Goal: Transaction & Acquisition: Subscribe to service/newsletter

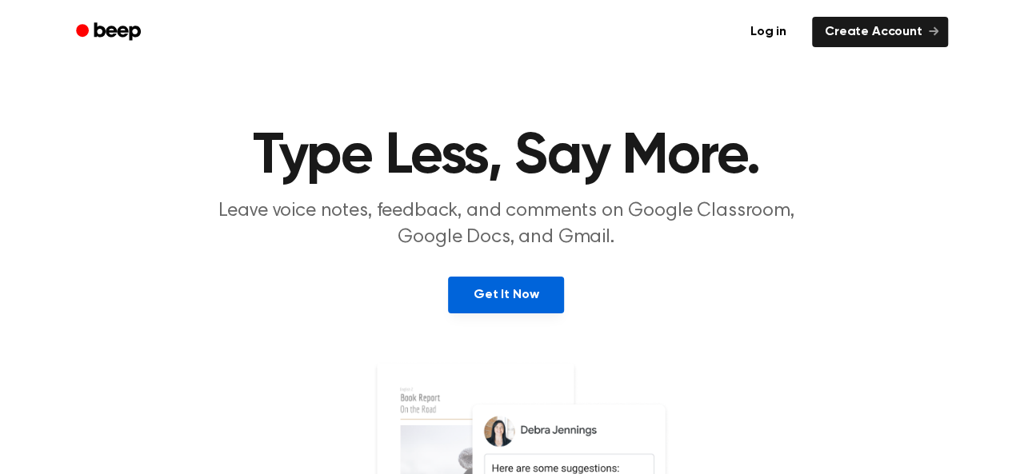
click at [507, 283] on link "Get It Now" at bounding box center [506, 295] width 116 height 37
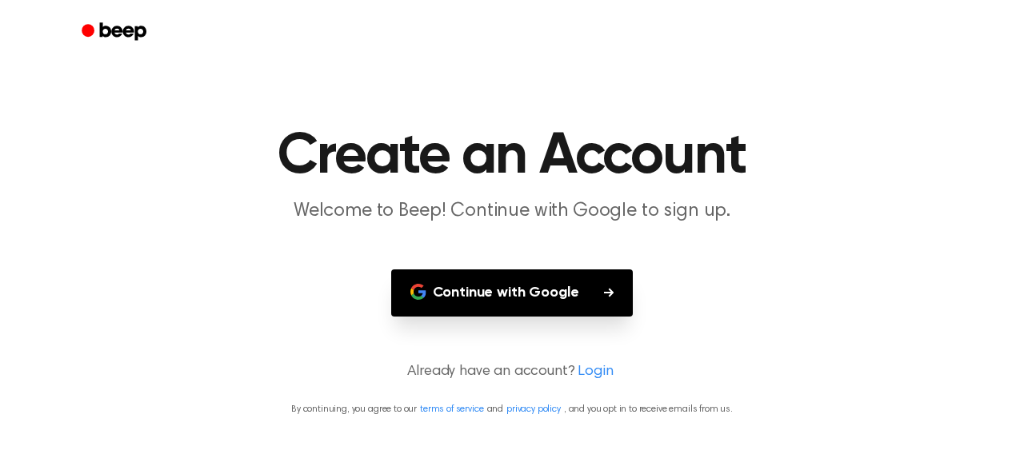
click at [506, 295] on button "Continue with Google" at bounding box center [512, 293] width 242 height 47
click at [505, 287] on button "Continue with Google" at bounding box center [512, 293] width 242 height 47
click at [505, 294] on button "Continue with Google" at bounding box center [512, 293] width 242 height 47
click at [517, 284] on button "Continue with Google" at bounding box center [512, 293] width 242 height 47
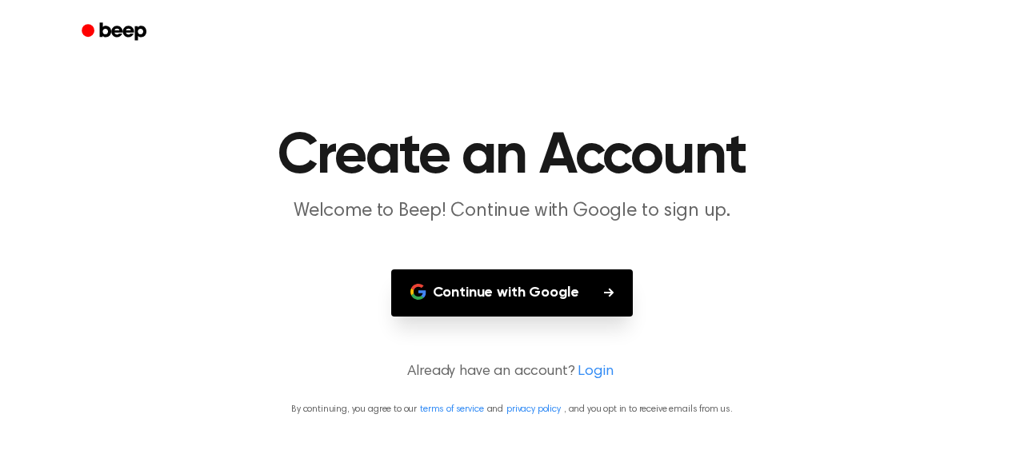
click at [517, 284] on button "Continue with Google" at bounding box center [512, 293] width 242 height 47
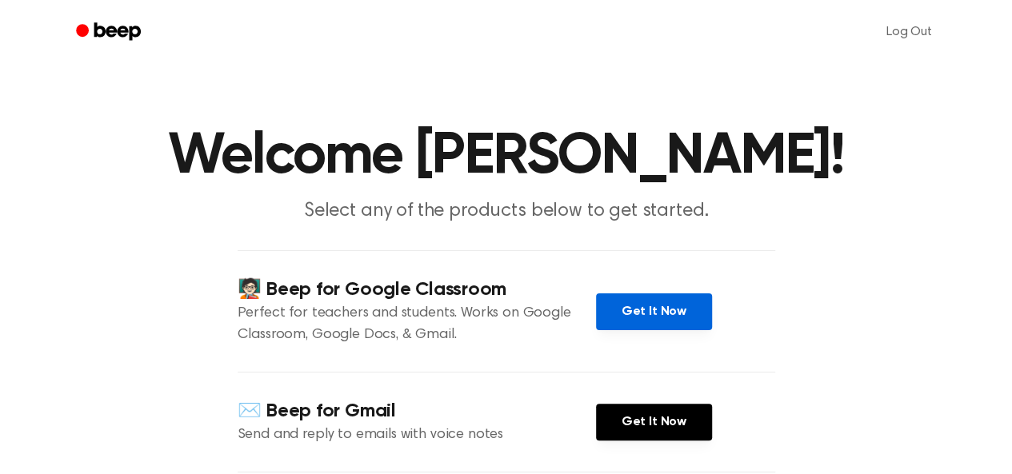
click at [674, 327] on link "Get It Now" at bounding box center [654, 312] width 116 height 37
